Goal: Feedback & Contribution: Submit feedback/report problem

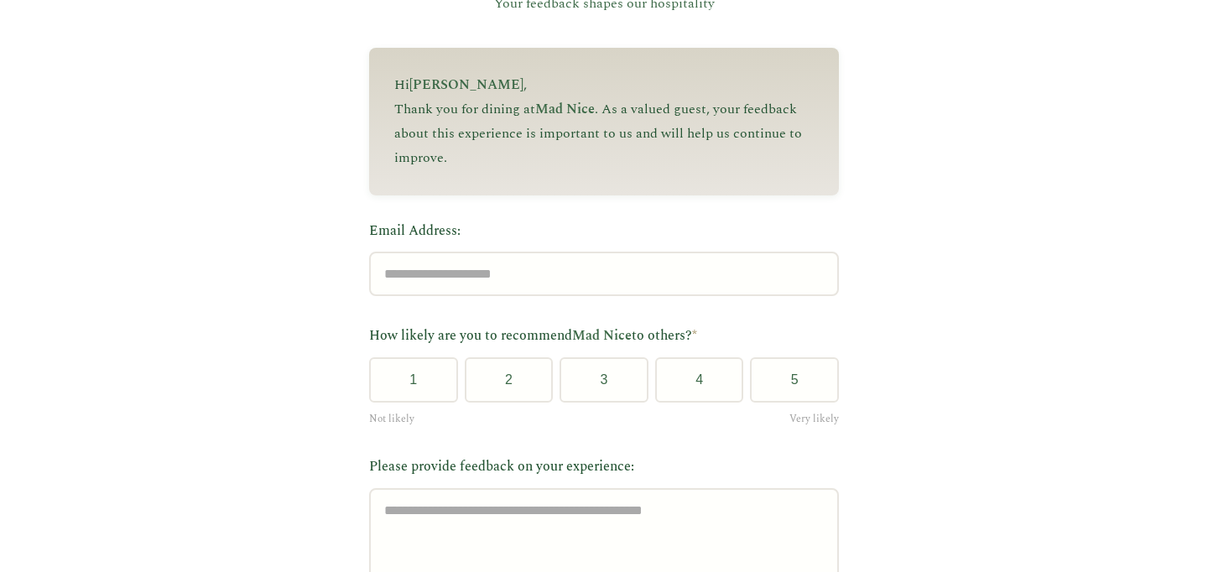
scroll to position [174, 0]
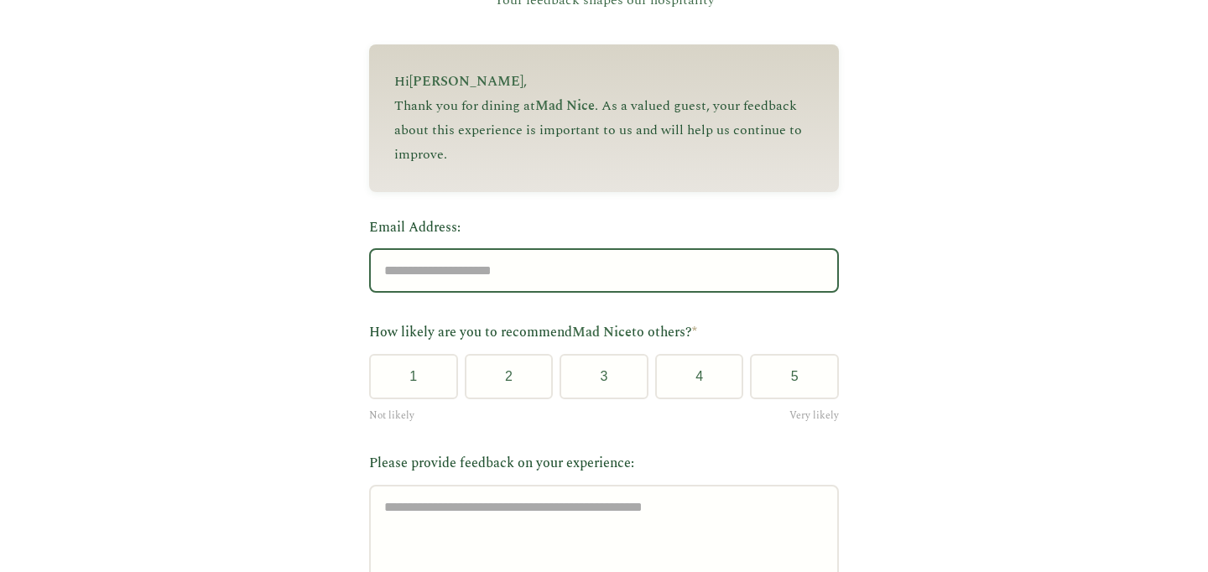
click at [436, 282] on input "Email Address:" at bounding box center [604, 270] width 470 height 44
type input "**********"
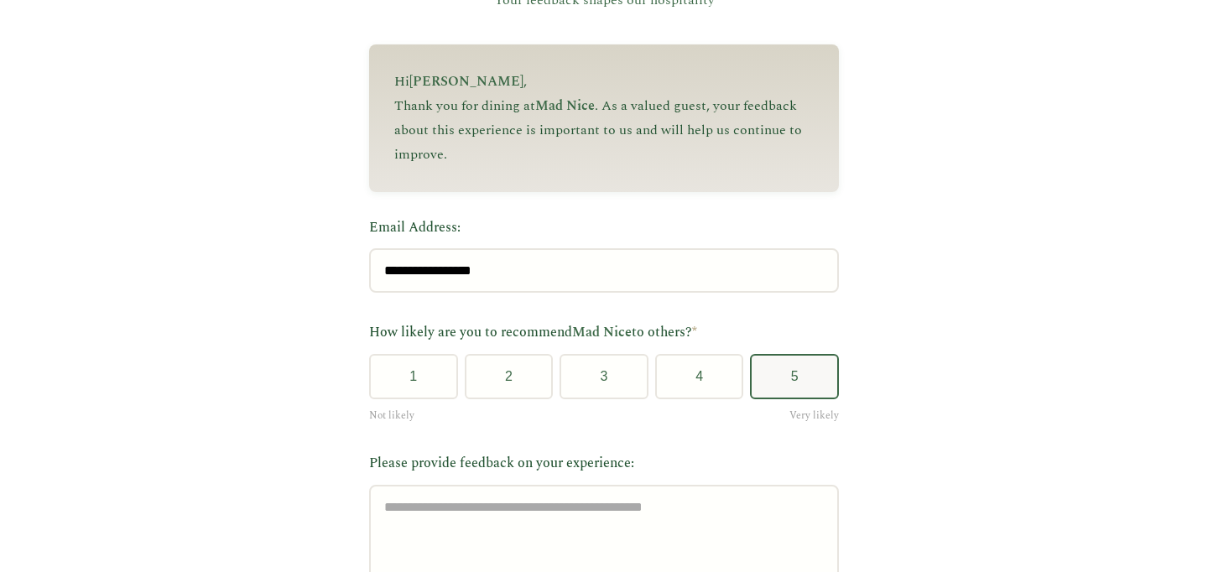
click at [764, 380] on button "5" at bounding box center [794, 376] width 89 height 45
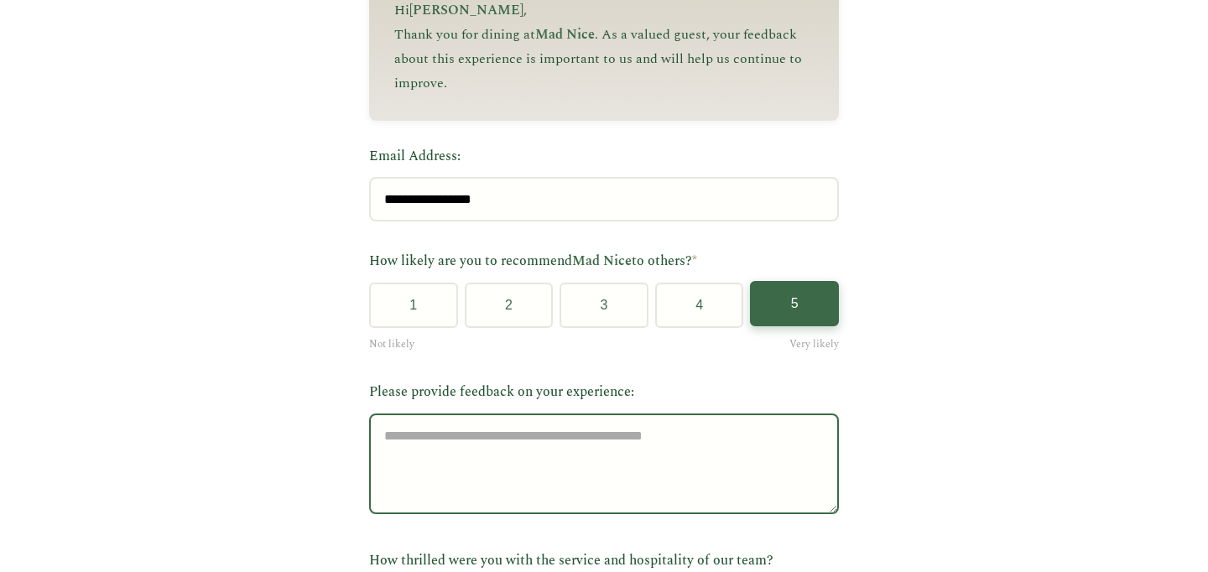
click at [406, 445] on textarea "Please provide feedback on your experience:" at bounding box center [604, 464] width 470 height 101
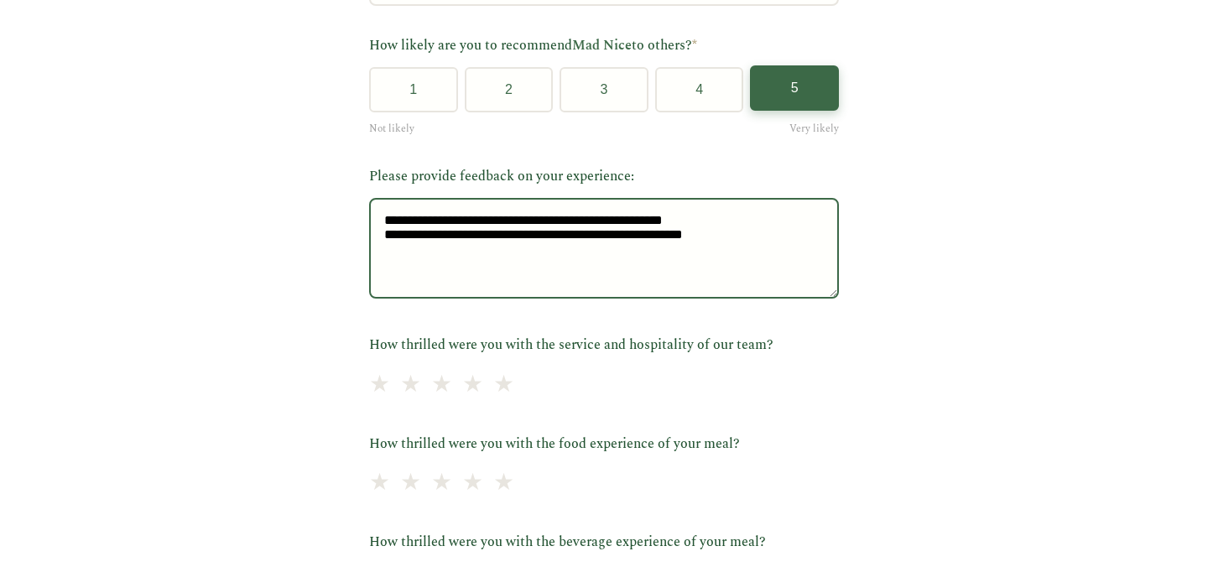
scroll to position [471, 0]
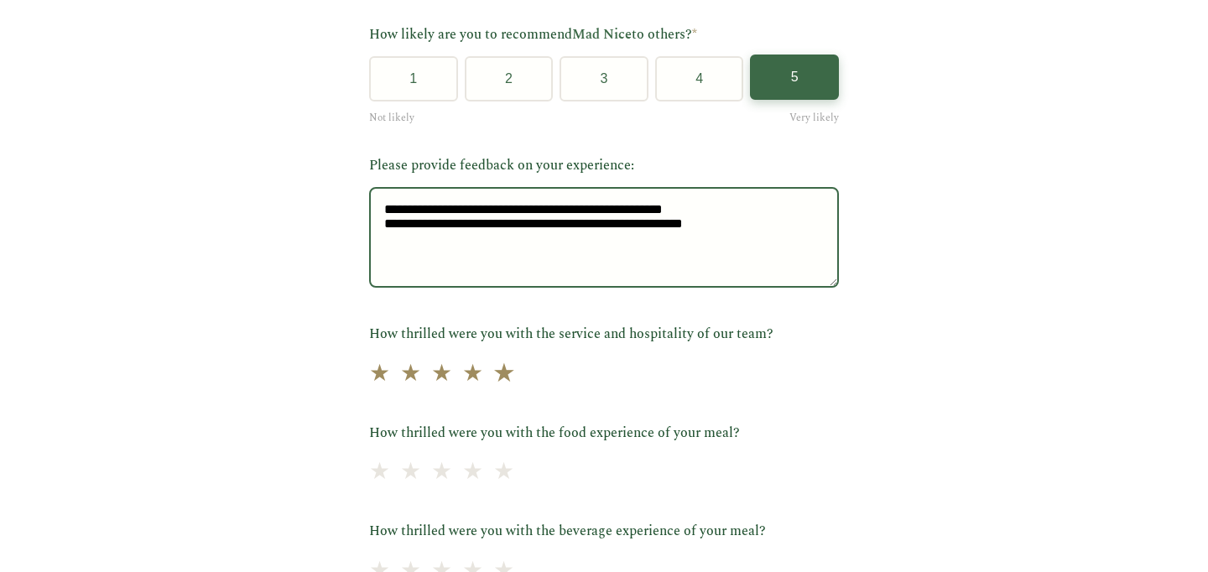
type textarea "**********"
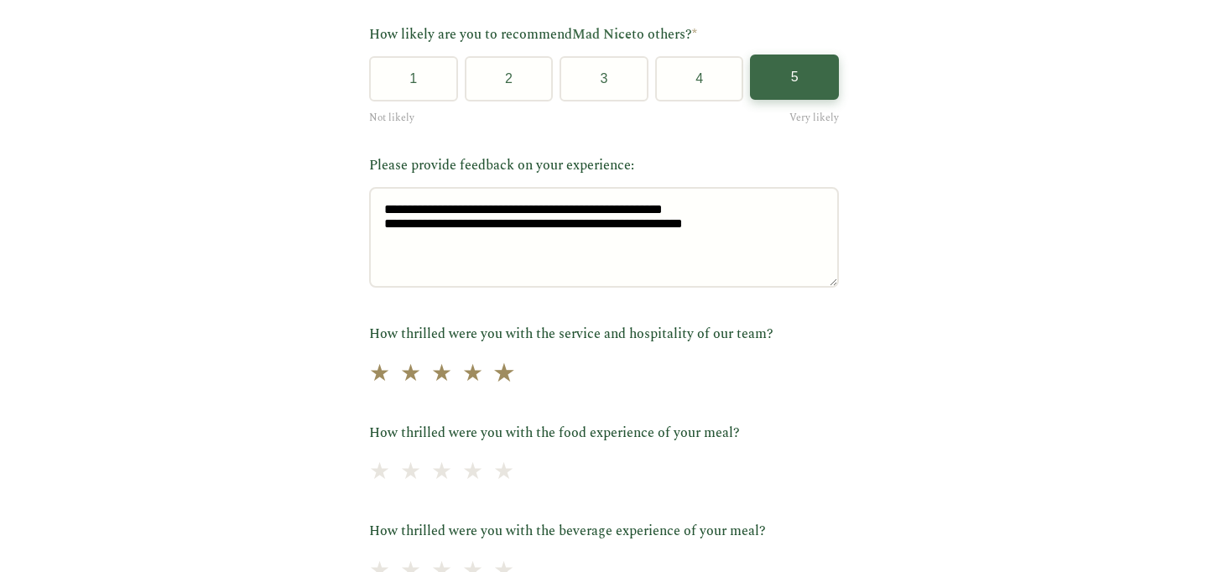
click at [514, 379] on span "★" at bounding box center [503, 373] width 23 height 41
click at [516, 486] on span "★" at bounding box center [503, 472] width 23 height 41
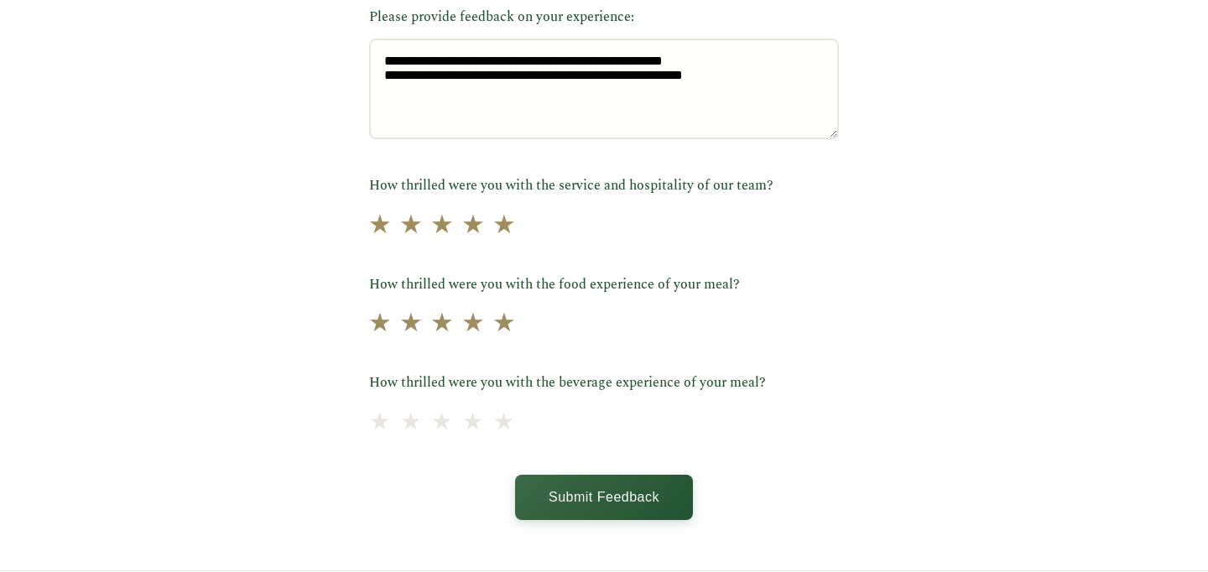
scroll to position [690, 0]
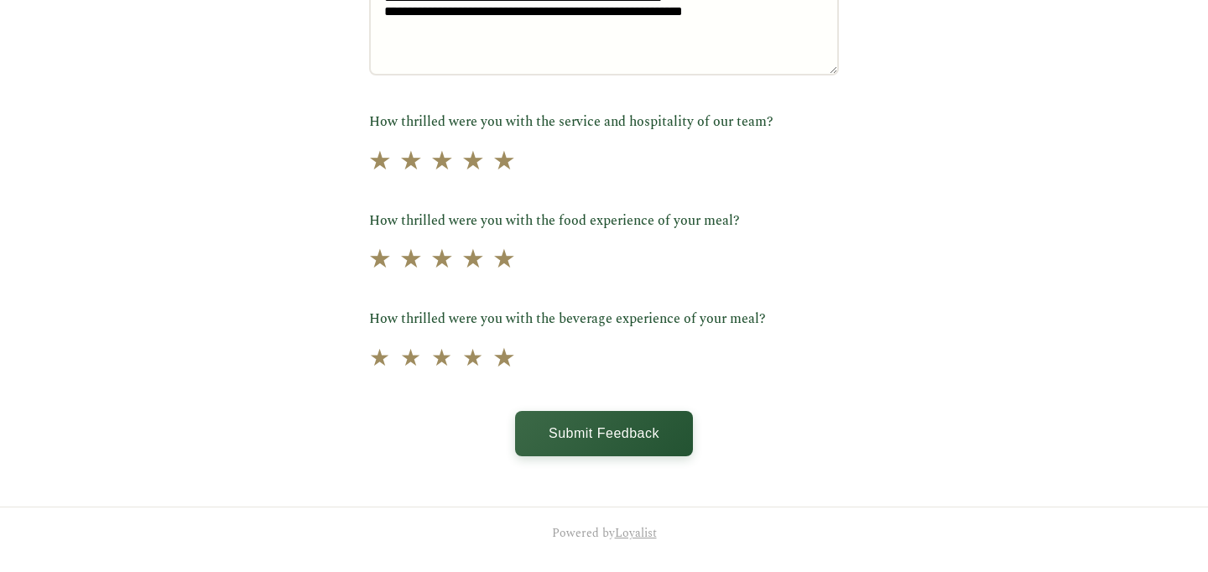
click at [516, 362] on span "★" at bounding box center [503, 358] width 23 height 41
click at [557, 432] on button "Submit Feedback" at bounding box center [604, 431] width 178 height 45
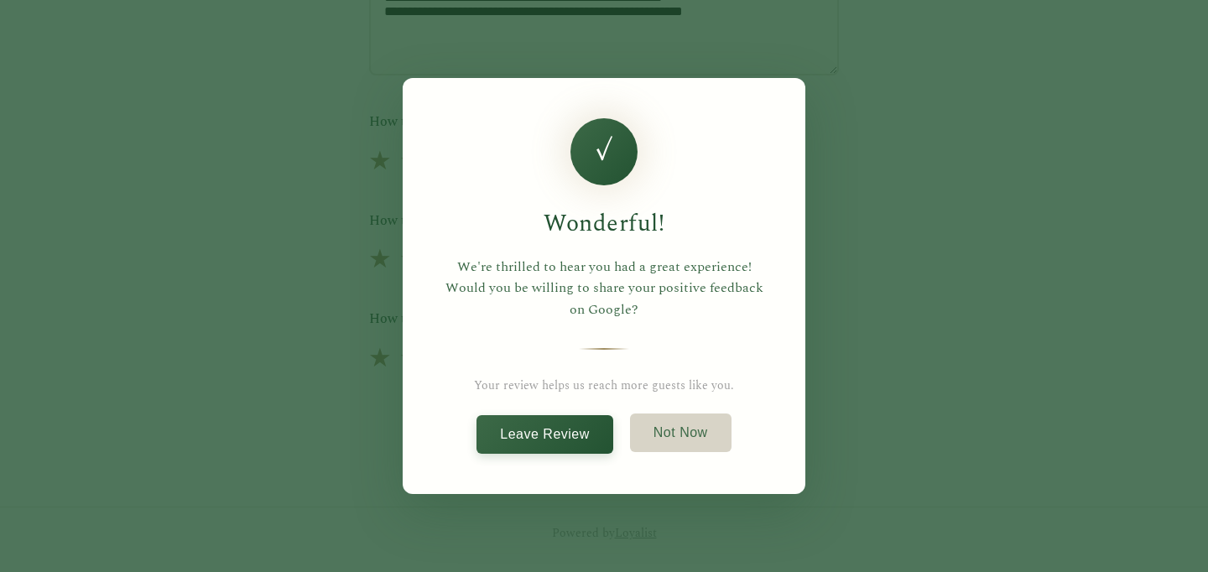
click at [671, 424] on button "Not Now" at bounding box center [681, 433] width 102 height 39
